Goal: Task Accomplishment & Management: Use online tool/utility

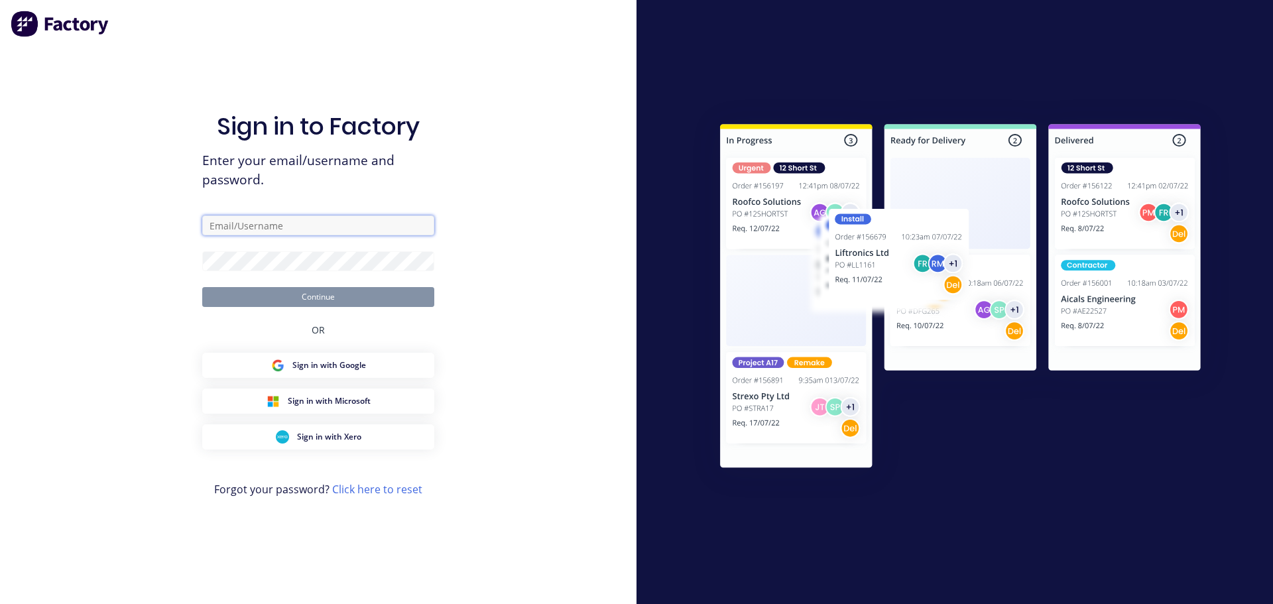
click at [287, 220] on input "text" at bounding box center [318, 225] width 232 height 20
type input "[EMAIL_ADDRESS][DOMAIN_NAME]"
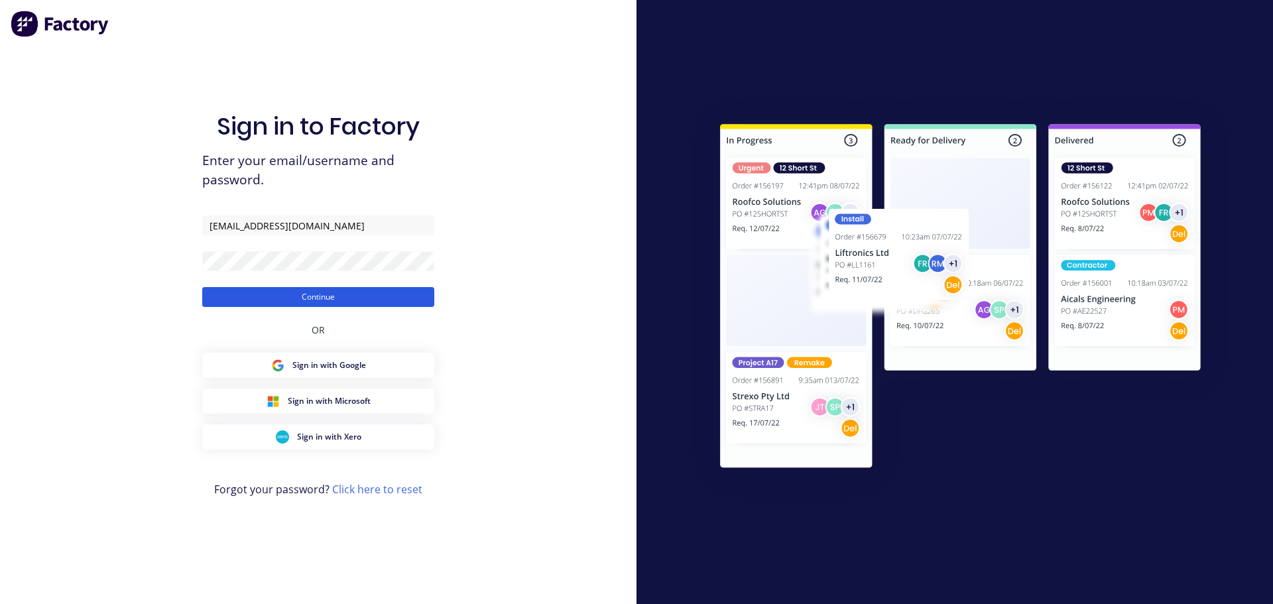
click at [325, 294] on button "Continue" at bounding box center [318, 297] width 232 height 20
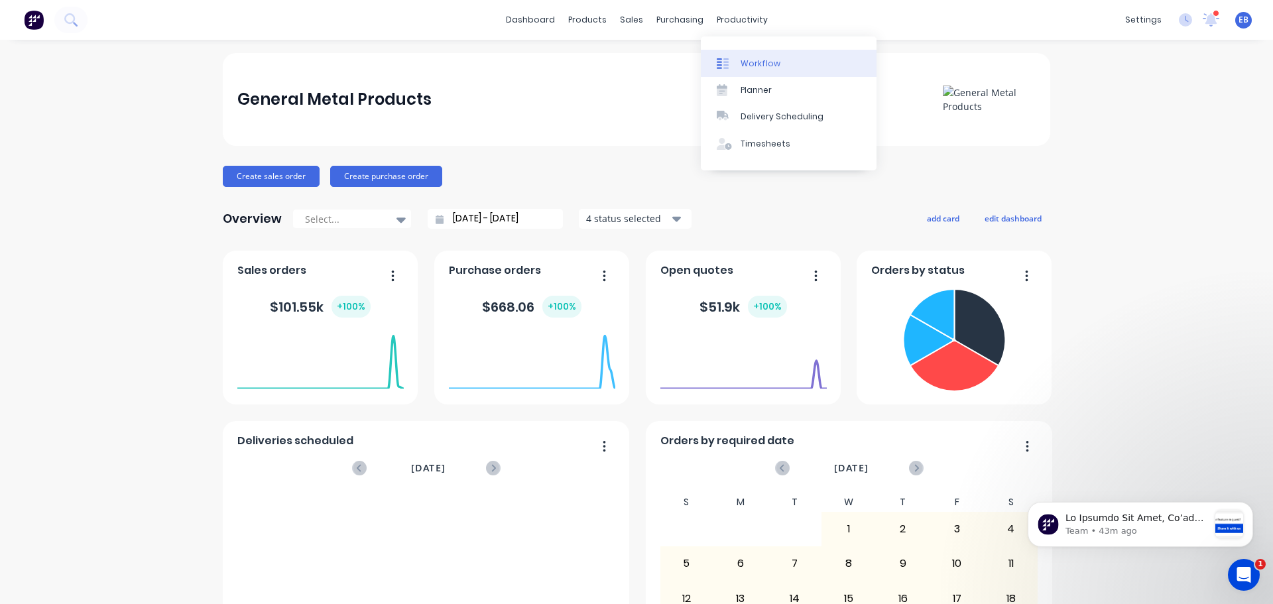
click at [749, 58] on div "Workflow" at bounding box center [760, 64] width 40 height 12
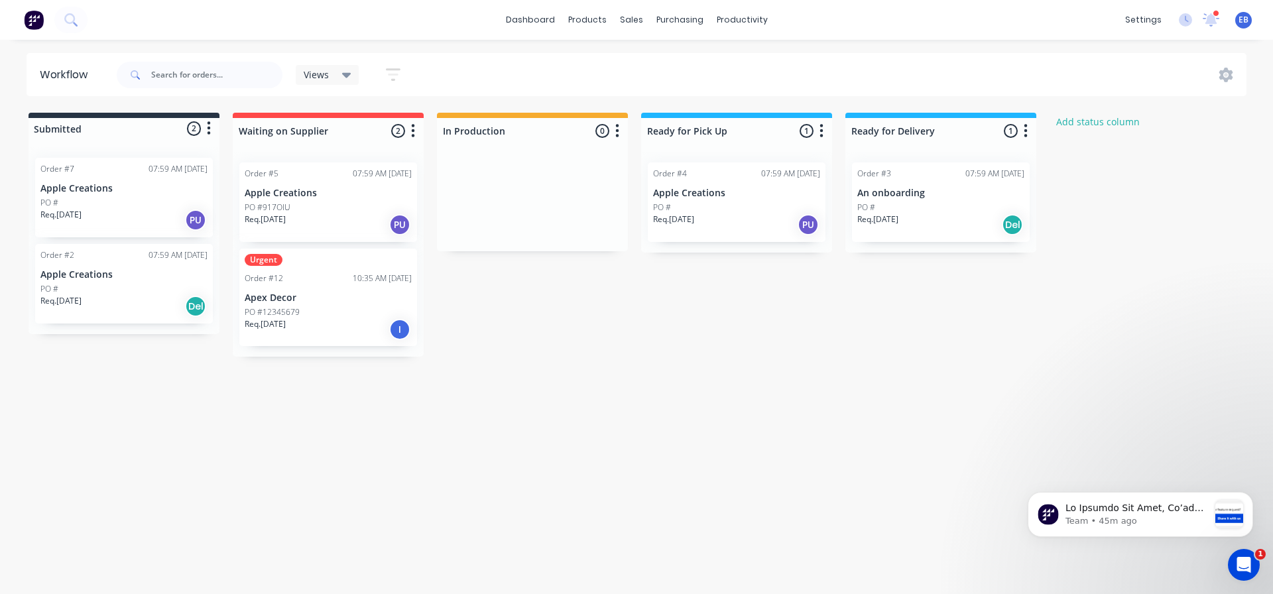
click at [618, 125] on icon "button" at bounding box center [617, 131] width 4 height 17
click at [533, 202] on button "Summaries" at bounding box center [558, 203] width 133 height 22
click at [746, 306] on div "Submitted 2 Status colour #273444 hex #273444 Save Cancel Summaries Total order…" at bounding box center [711, 235] width 1442 height 244
click at [1099, 120] on button "Add status column" at bounding box center [1097, 122] width 97 height 18
type input "L"
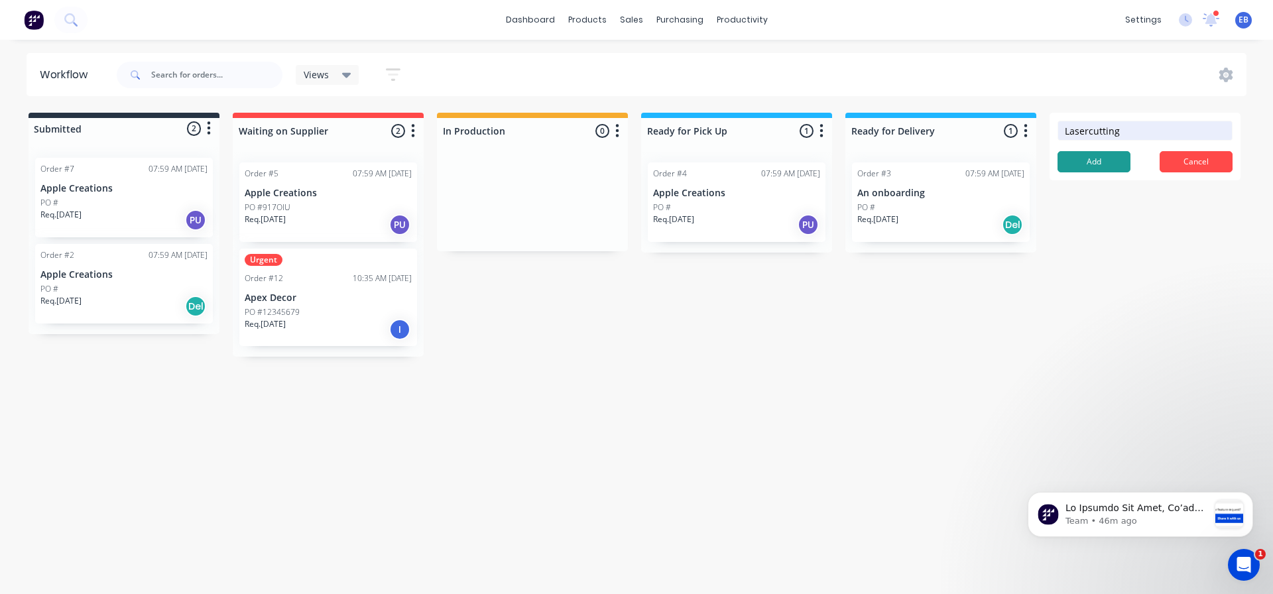
type input "Lasercutting"
click at [1102, 160] on button "Add" at bounding box center [1093, 161] width 73 height 21
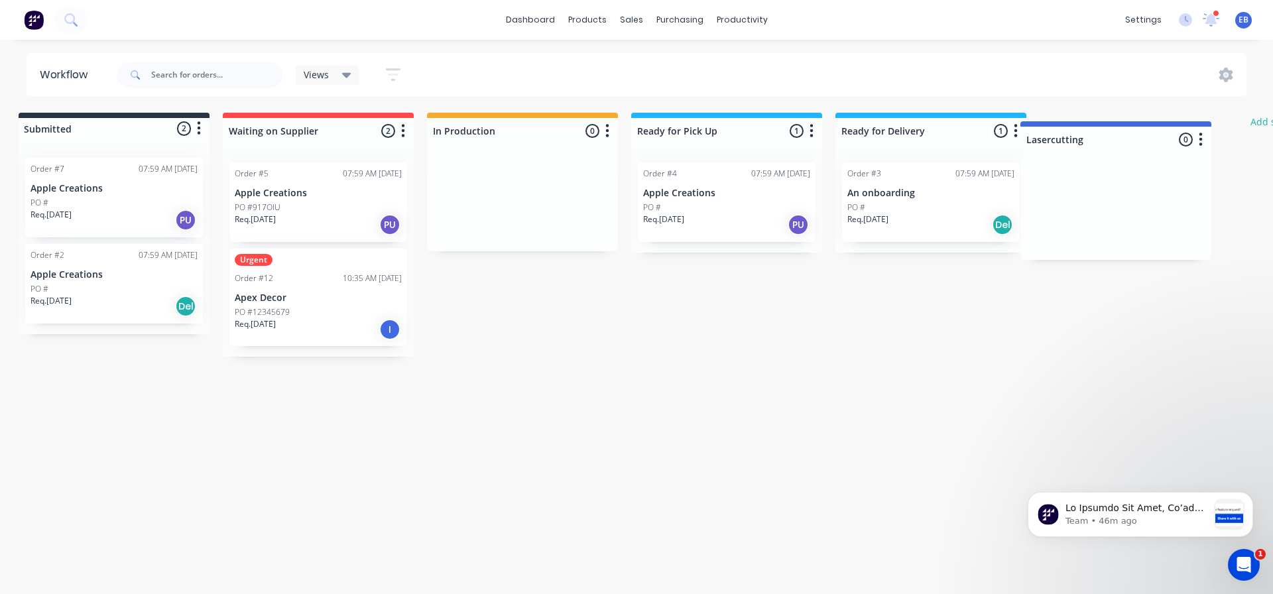
scroll to position [0, 13]
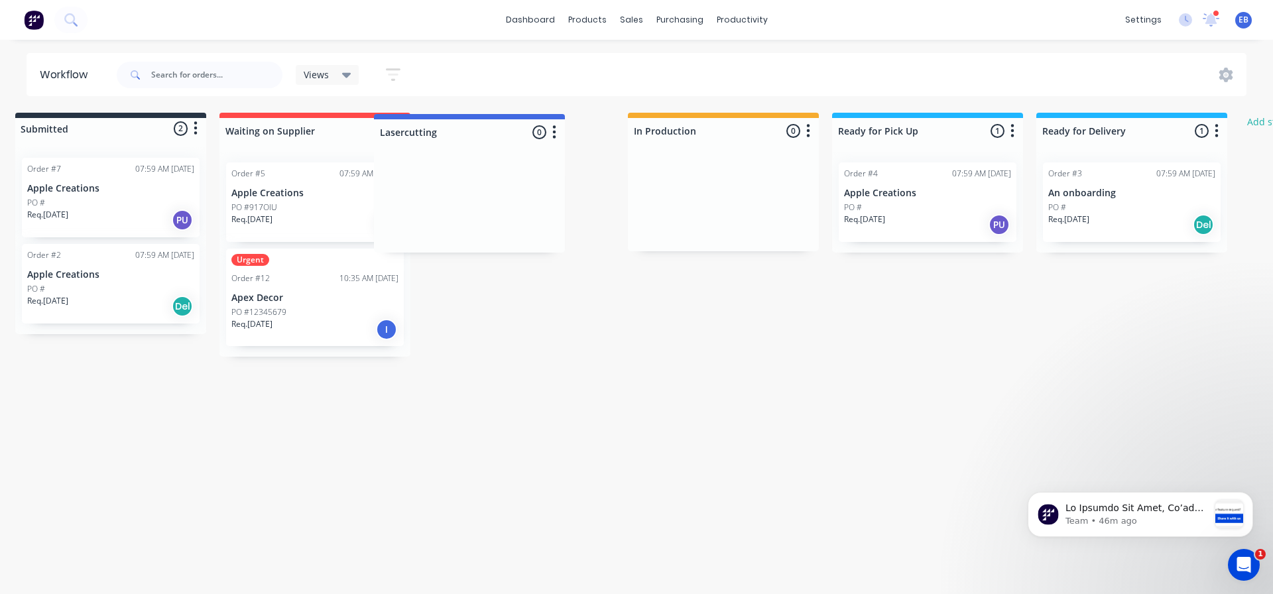
drag, startPoint x: 1123, startPoint y: 138, endPoint x: 467, endPoint y: 144, distance: 656.8
click at [467, 144] on div "Submitted 2 Status colour #273444 hex #273444 Save Cancel Summaries Total order…" at bounding box center [794, 235] width 1634 height 244
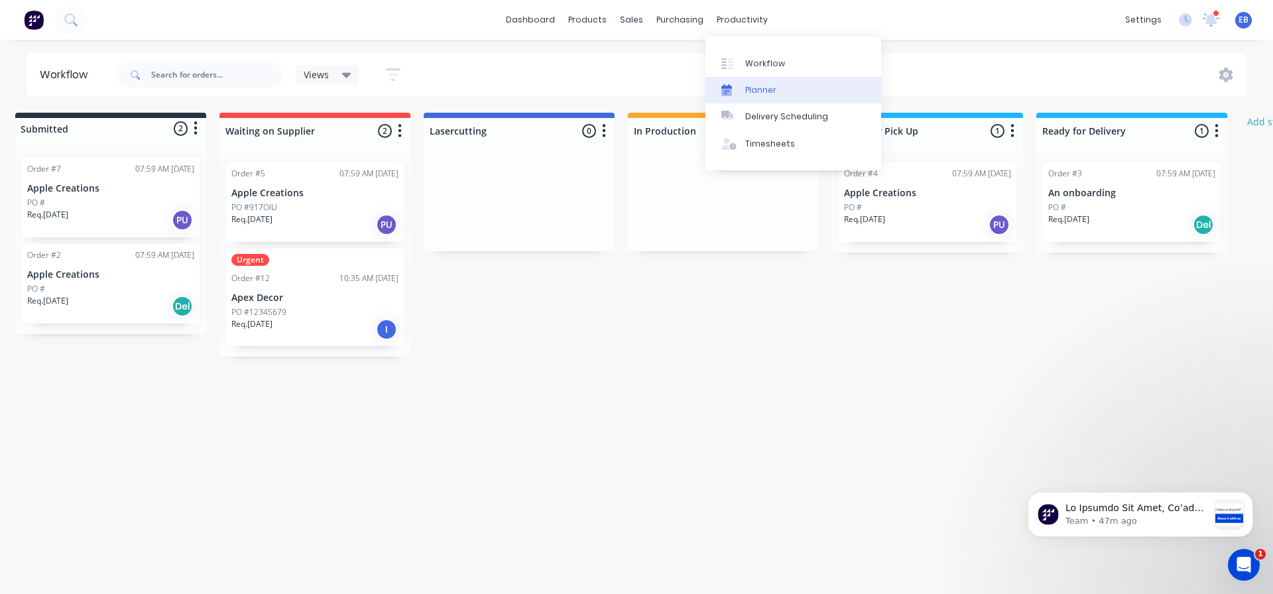
click at [753, 92] on div "Planner" at bounding box center [760, 90] width 31 height 12
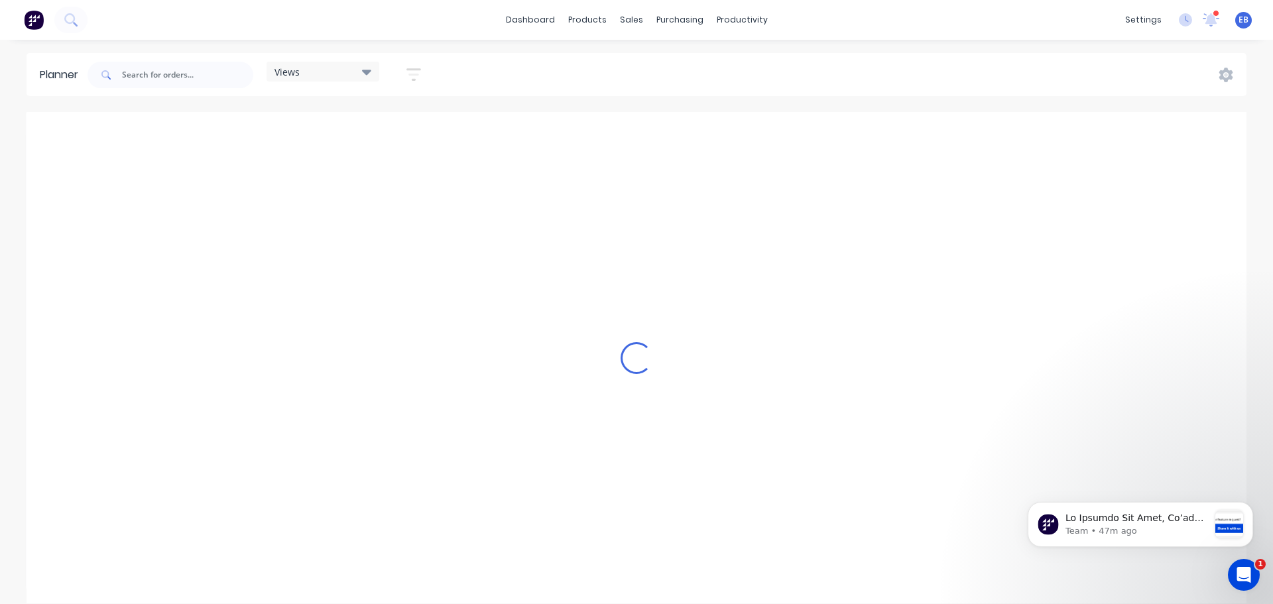
scroll to position [0, 2334]
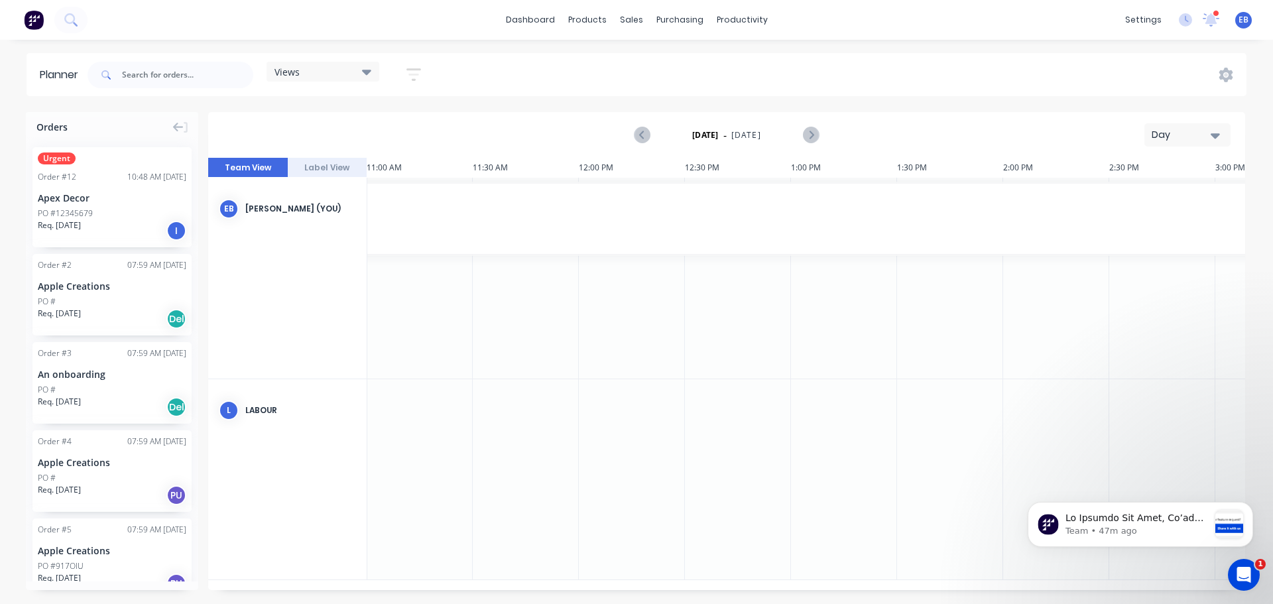
click at [1212, 135] on icon "button" at bounding box center [1214, 135] width 9 height 5
click at [1143, 195] on div "Week" at bounding box center [1163, 197] width 131 height 27
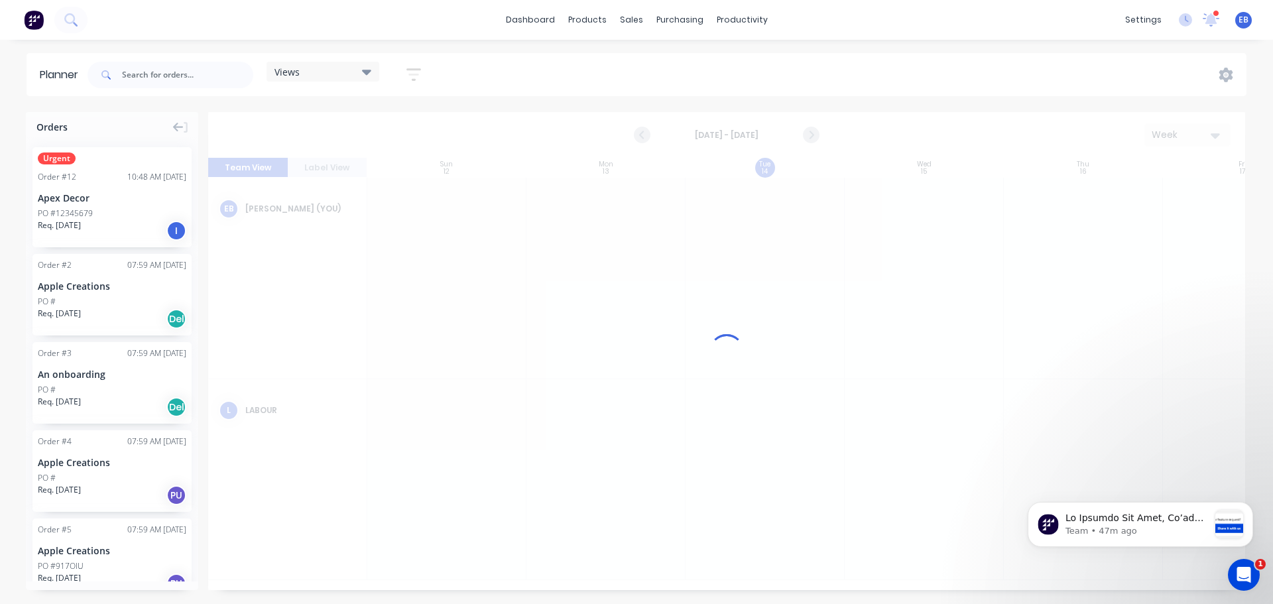
scroll to position [0, 1]
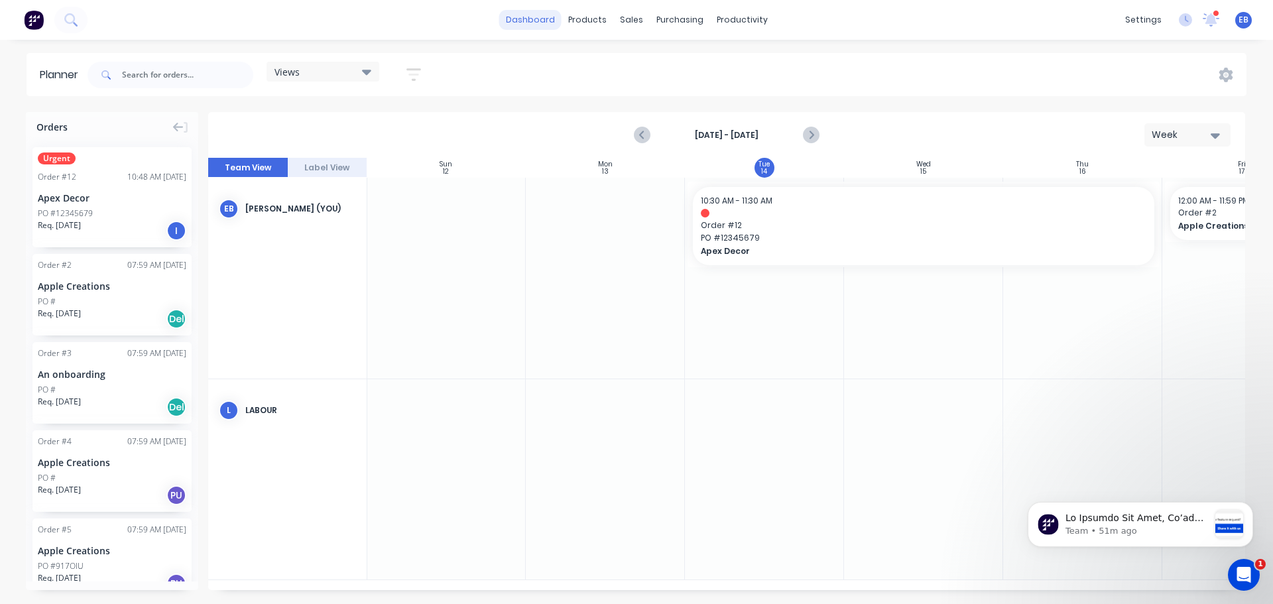
click at [528, 19] on link "dashboard" at bounding box center [530, 20] width 62 height 20
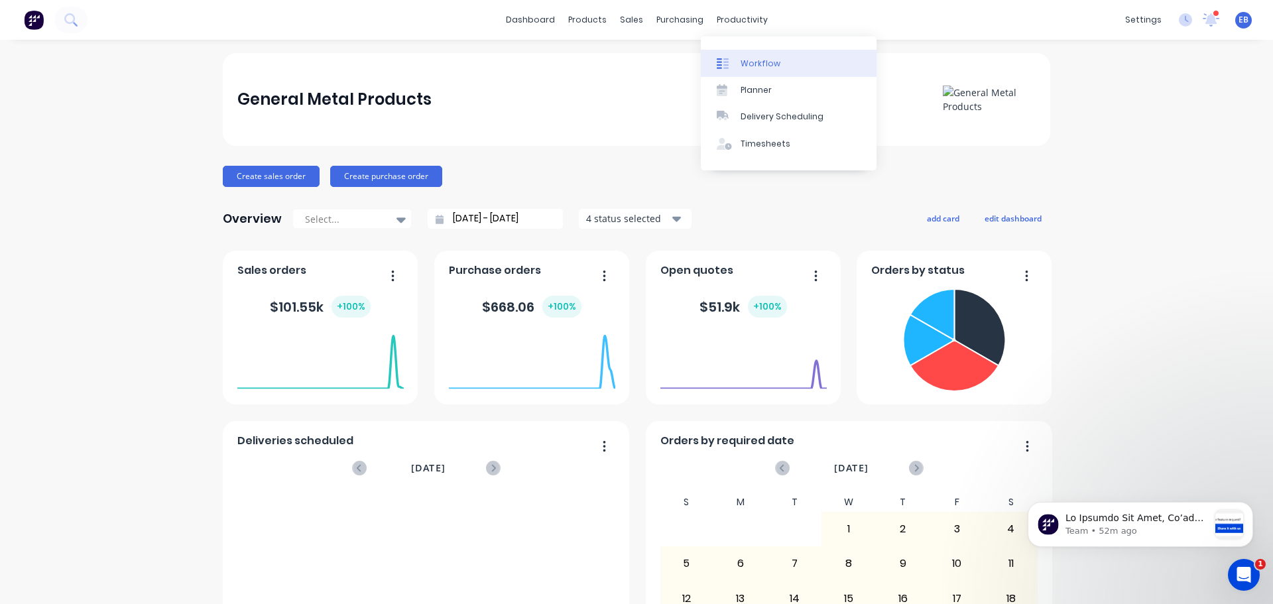
click at [755, 63] on div "Workflow" at bounding box center [760, 64] width 40 height 12
